Goal: Transaction & Acquisition: Purchase product/service

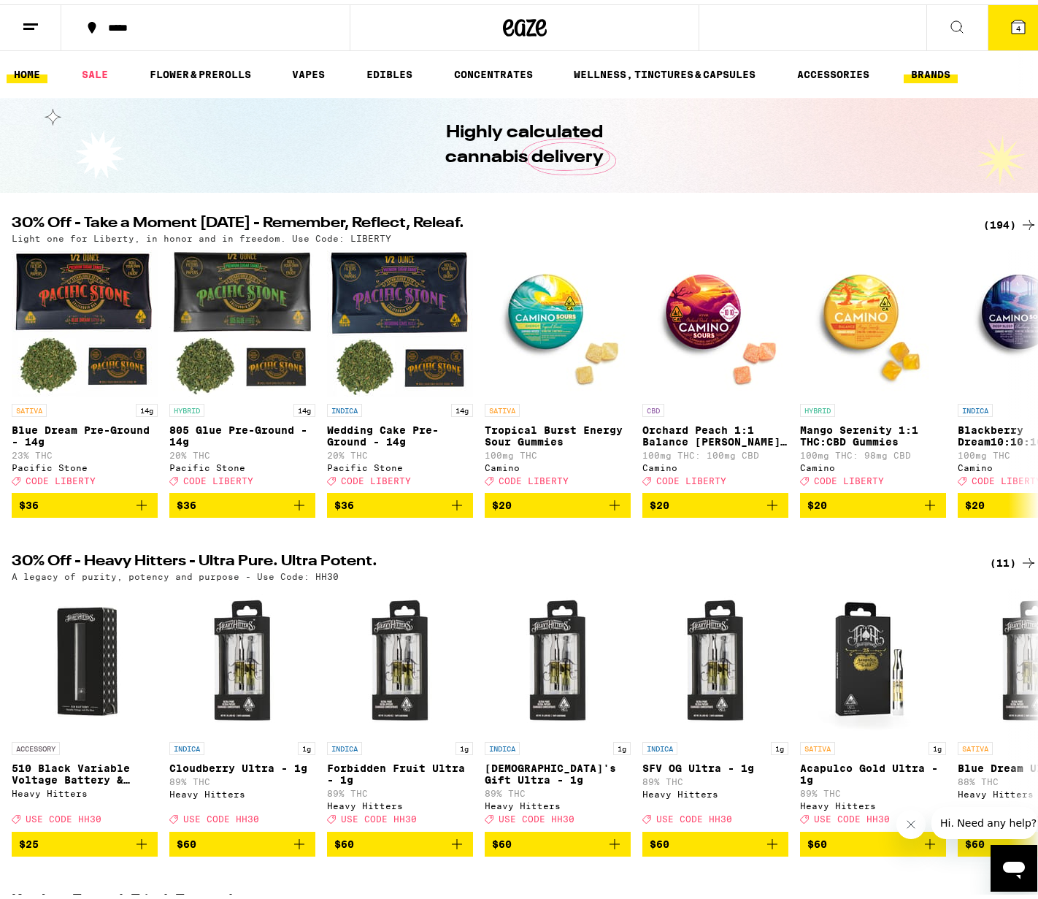
click at [948, 72] on link "BRANDS" at bounding box center [931, 70] width 54 height 18
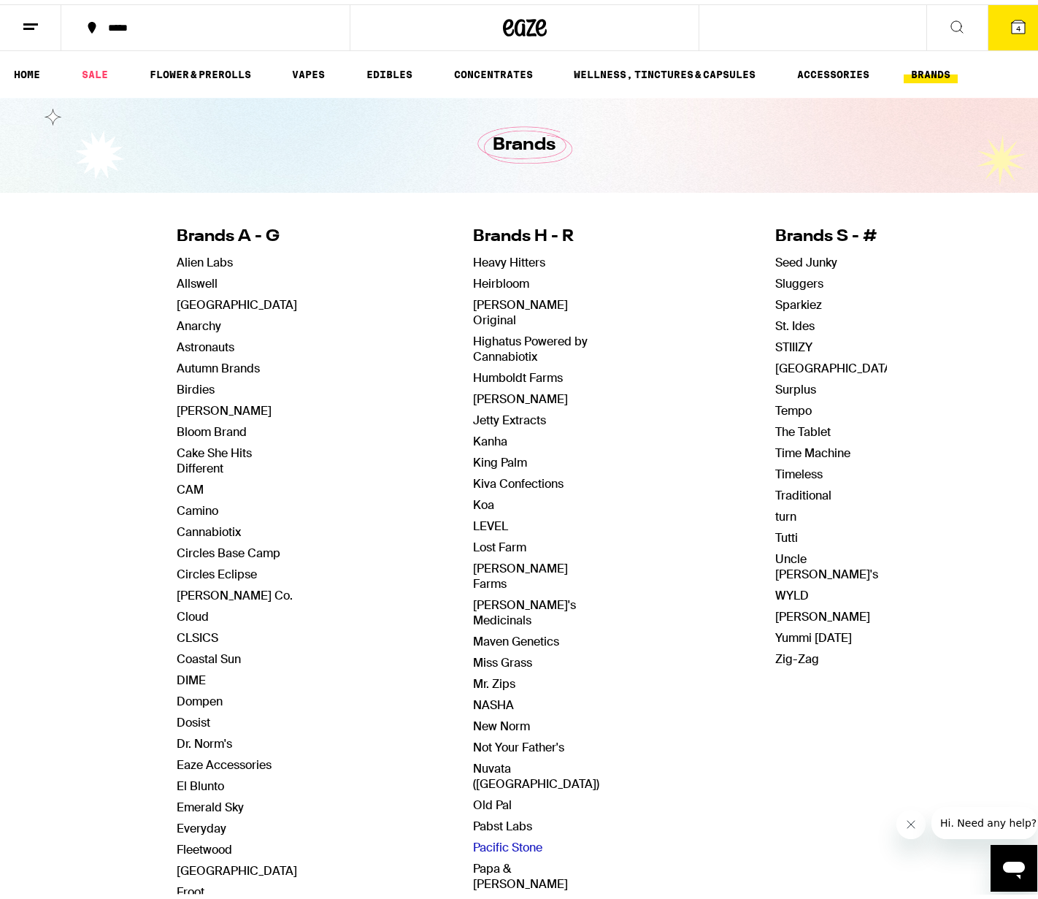
click at [518, 835] on link "Pacific Stone" at bounding box center [508, 842] width 69 height 15
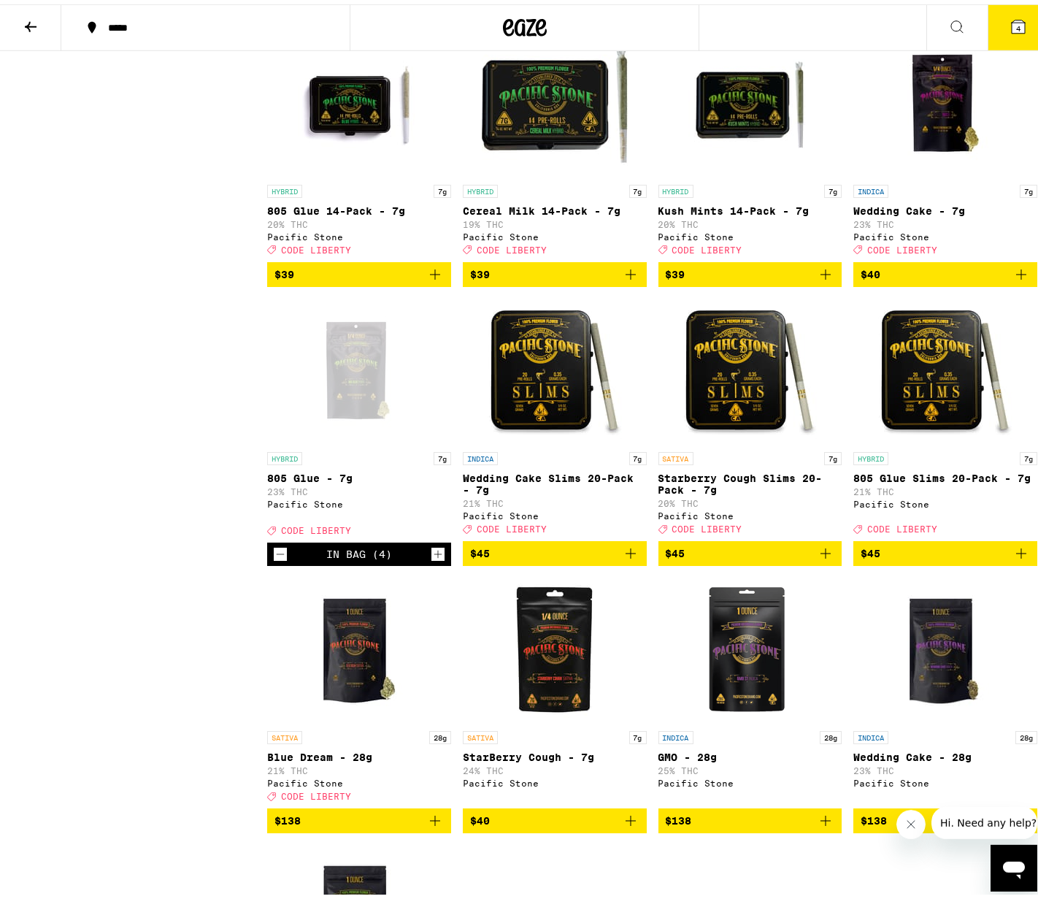
scroll to position [1282, 0]
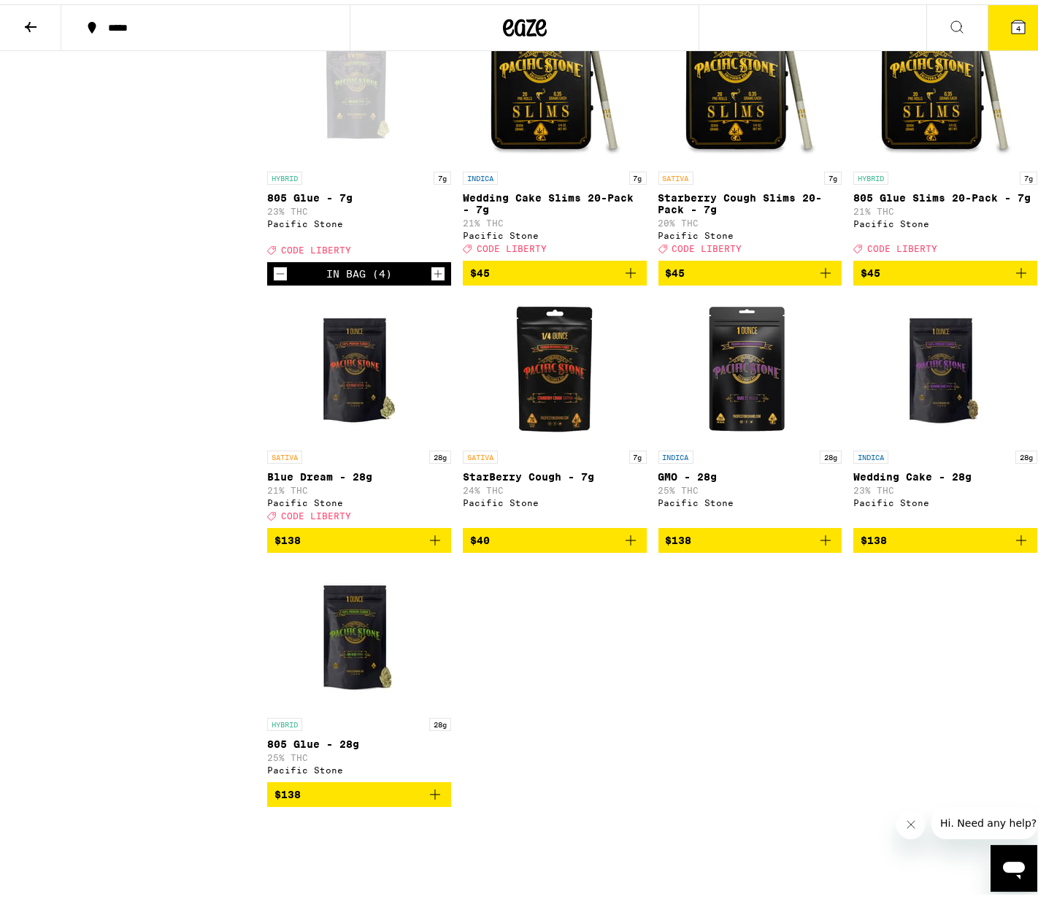
click at [346, 123] on div "Open page for 805 Glue - 7g from Pacific Stone" at bounding box center [359, 87] width 146 height 146
